Goal: Task Accomplishment & Management: Manage account settings

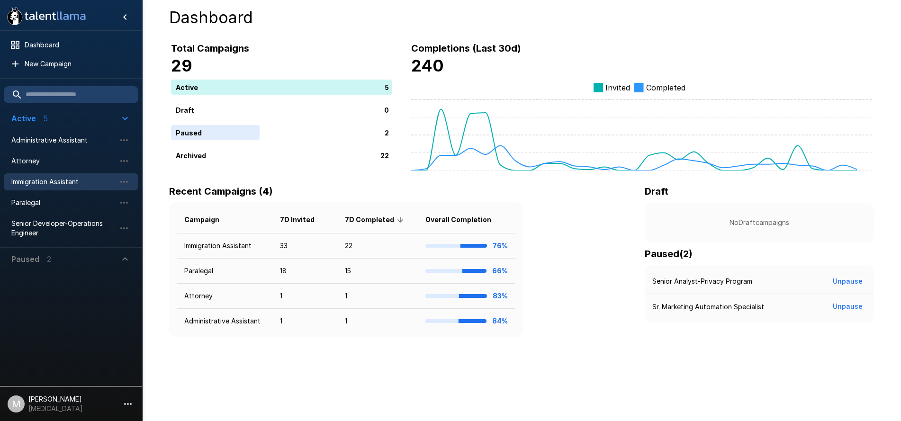
click at [40, 176] on div "Immigration Assistant" at bounding box center [71, 181] width 135 height 17
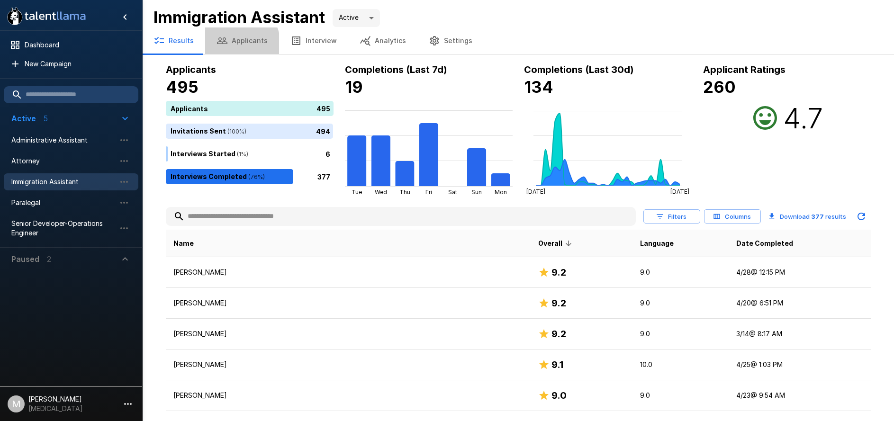
click at [230, 45] on button "Applicants" at bounding box center [242, 40] width 74 height 27
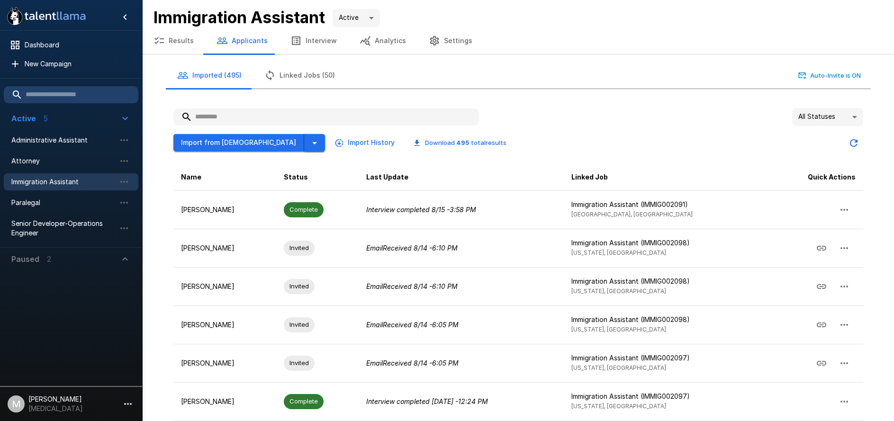
click at [309, 140] on icon "button" at bounding box center [314, 142] width 11 height 11
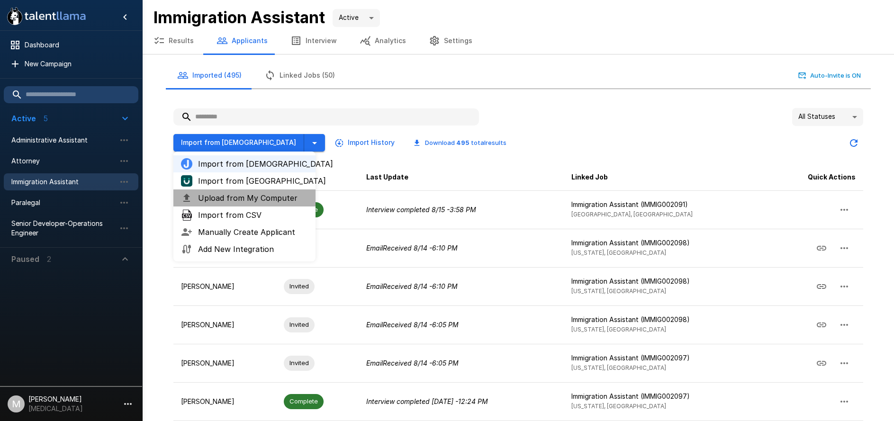
click at [232, 200] on span "Upload from My Computer" at bounding box center [253, 197] width 110 height 11
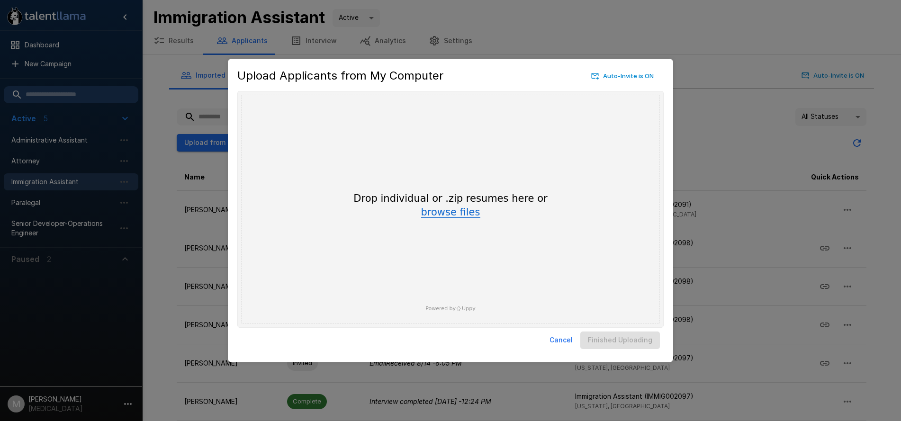
click at [435, 211] on button "browse files" at bounding box center [450, 213] width 59 height 10
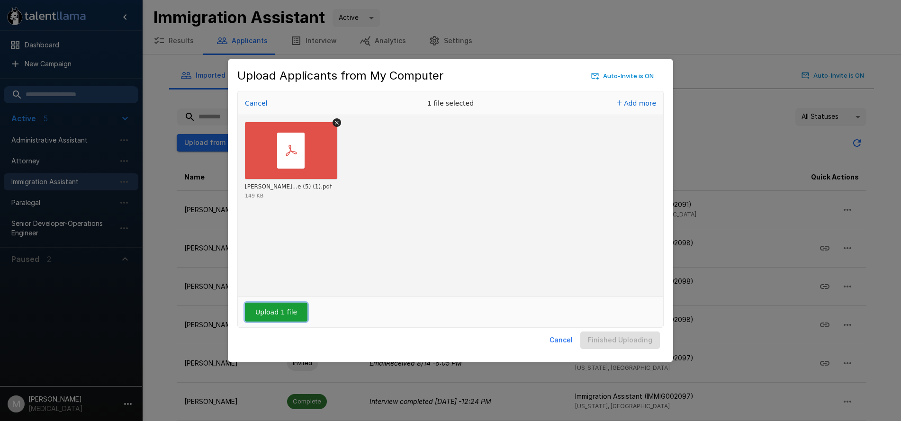
click at [290, 313] on button "Upload 1 file" at bounding box center [276, 312] width 63 height 19
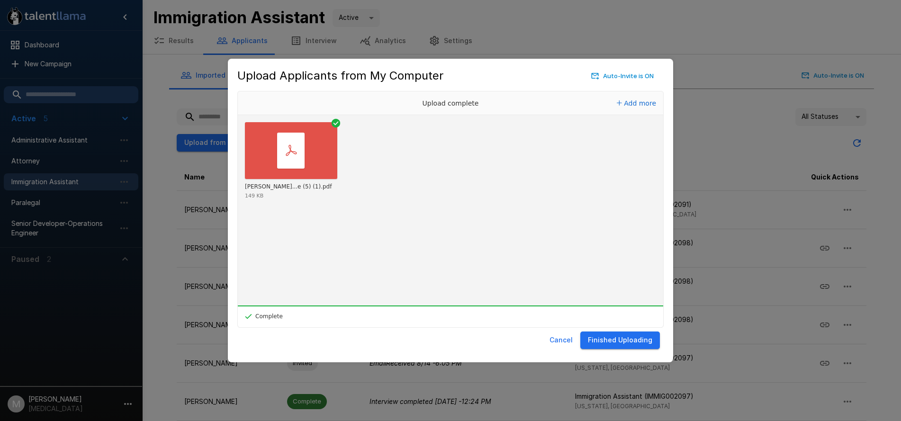
click at [635, 350] on div "Cancel Finished Uploading" at bounding box center [450, 340] width 427 height 25
click at [633, 336] on button "Finished Uploading" at bounding box center [621, 341] width 80 height 18
